Goal: Information Seeking & Learning: Learn about a topic

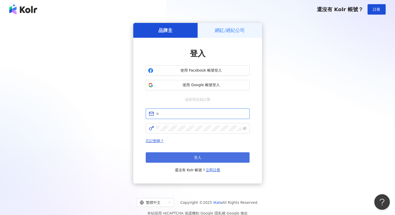
type input "**********"
click at [181, 158] on button "登入" at bounding box center [198, 157] width 104 height 10
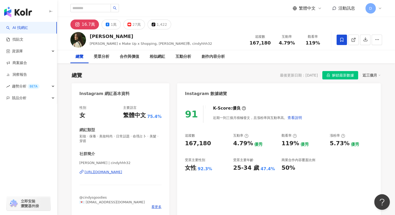
drag, startPoint x: 388, startPoint y: 122, endPoint x: 389, endPoint y: 125, distance: 3.1
click at [106, 26] on button "1萬" at bounding box center [111, 24] width 19 height 10
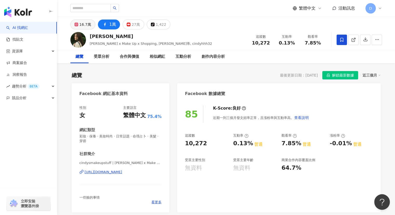
click at [79, 25] on div "16.7萬" at bounding box center [85, 24] width 12 height 7
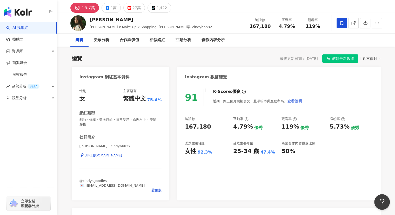
scroll to position [26, 0]
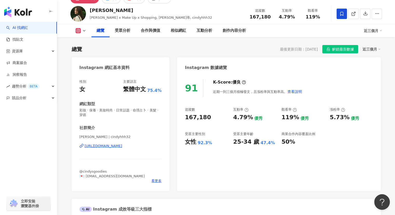
click at [100, 146] on div "https://www.instagram.com/cindyhhh32/" at bounding box center [104, 145] width 38 height 5
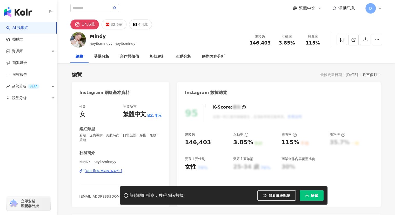
click at [122, 170] on div "https://www.instagram.com/heyitsmindyy/" at bounding box center [104, 170] width 38 height 5
click at [115, 25] on div "32.6萬" at bounding box center [117, 24] width 12 height 7
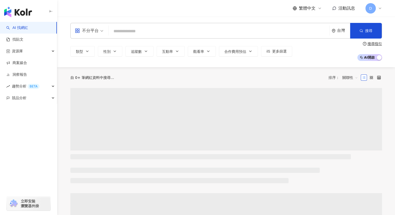
click at [171, 29] on input "search" at bounding box center [219, 31] width 217 height 10
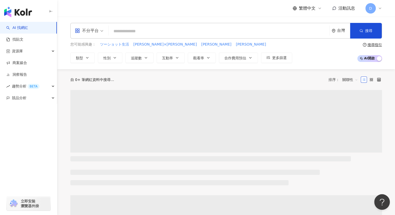
type input "********"
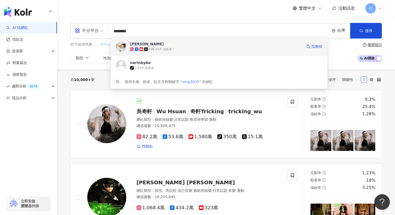
click at [159, 49] on div "646,016 追蹤者" at bounding box center [160, 49] width 23 height 4
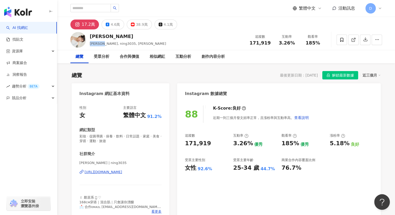
drag, startPoint x: 89, startPoint y: 44, endPoint x: 101, endPoint y: 43, distance: 12.0
click at [101, 43] on div "[PERSON_NAME], ning3035, 居[PERSON_NAME] Daily 追蹤數 171,919 互動率 3.26% 觀看率 185%" at bounding box center [226, 39] width 332 height 21
click at [100, 44] on span "[PERSON_NAME], ning3035, [PERSON_NAME]" at bounding box center [128, 44] width 76 height 4
click at [108, 27] on button "4.6萬" at bounding box center [113, 24] width 23 height 10
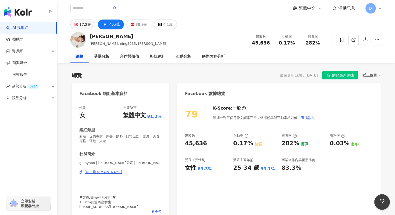
click at [82, 23] on div "17.2萬" at bounding box center [85, 24] width 12 height 7
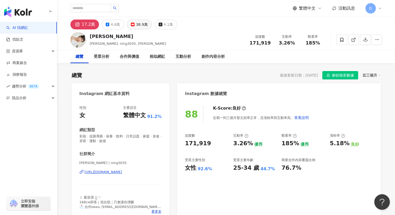
drag, startPoint x: 134, startPoint y: 25, endPoint x: 146, endPoint y: 26, distance: 11.7
click at [136, 25] on div "38.9萬" at bounding box center [142, 24] width 12 height 7
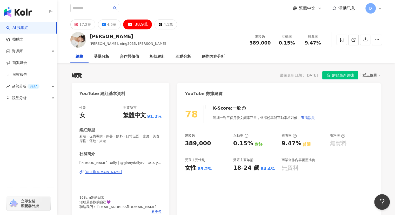
click at [122, 173] on div "[URL][DOMAIN_NAME]" at bounding box center [104, 171] width 38 height 5
